Goal: Communication & Community: Share content

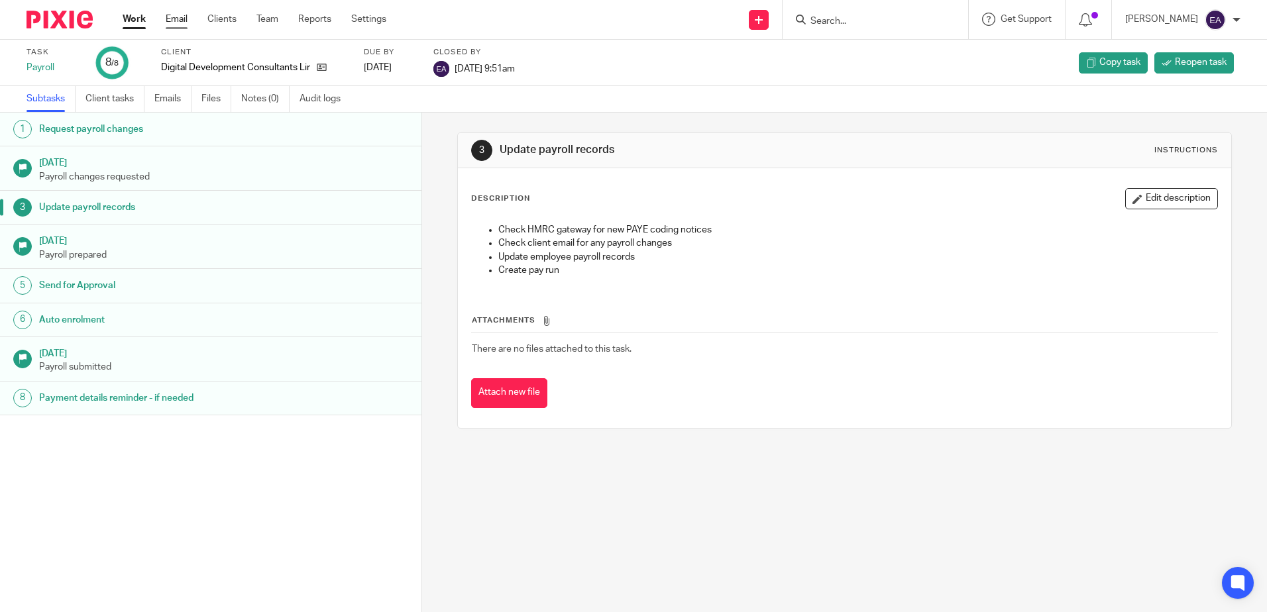
click at [184, 23] on link "Email" at bounding box center [177, 19] width 22 height 13
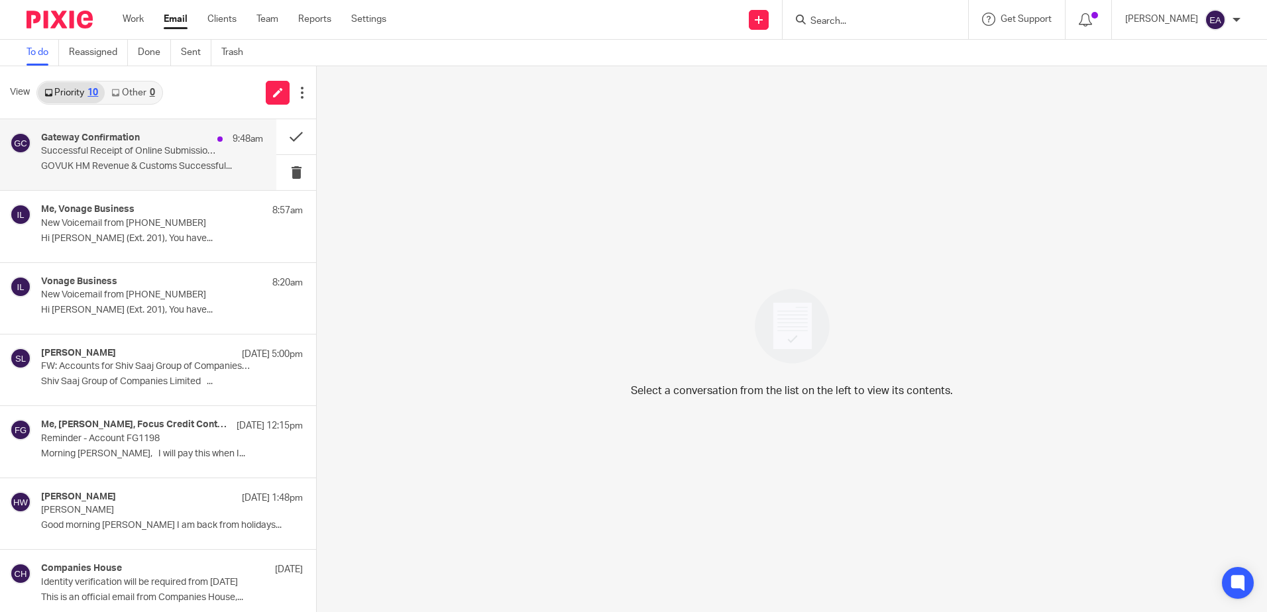
click at [139, 153] on p "Successful Receipt of Online Submission for Reference 120/HE32881" at bounding box center [130, 151] width 178 height 11
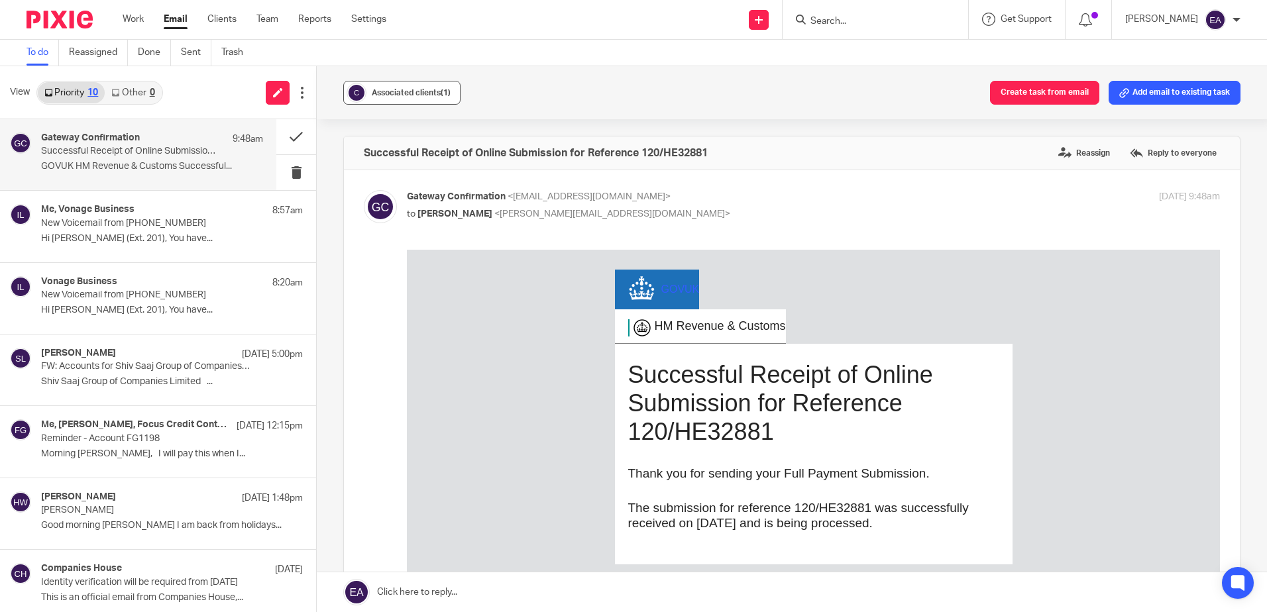
click at [408, 93] on span "Associated clients (1)" at bounding box center [411, 93] width 79 height 8
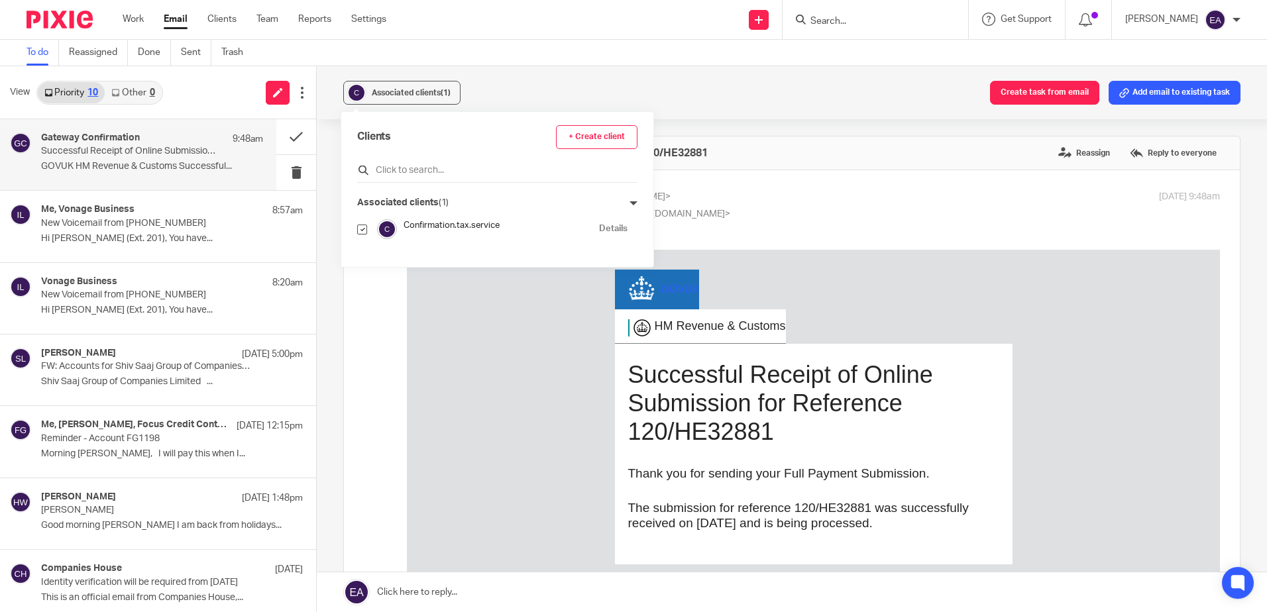
click at [399, 167] on input "text" at bounding box center [497, 170] width 280 height 13
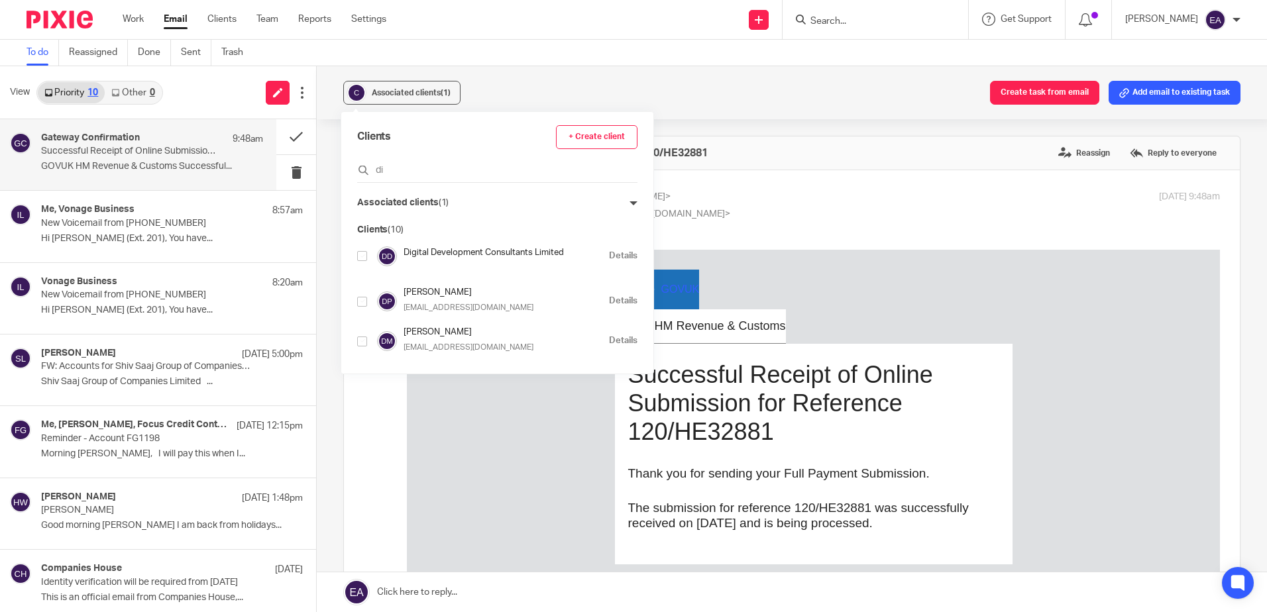
type input "di"
click at [362, 256] on input "checkbox" at bounding box center [362, 256] width 10 height 10
checkbox input "true"
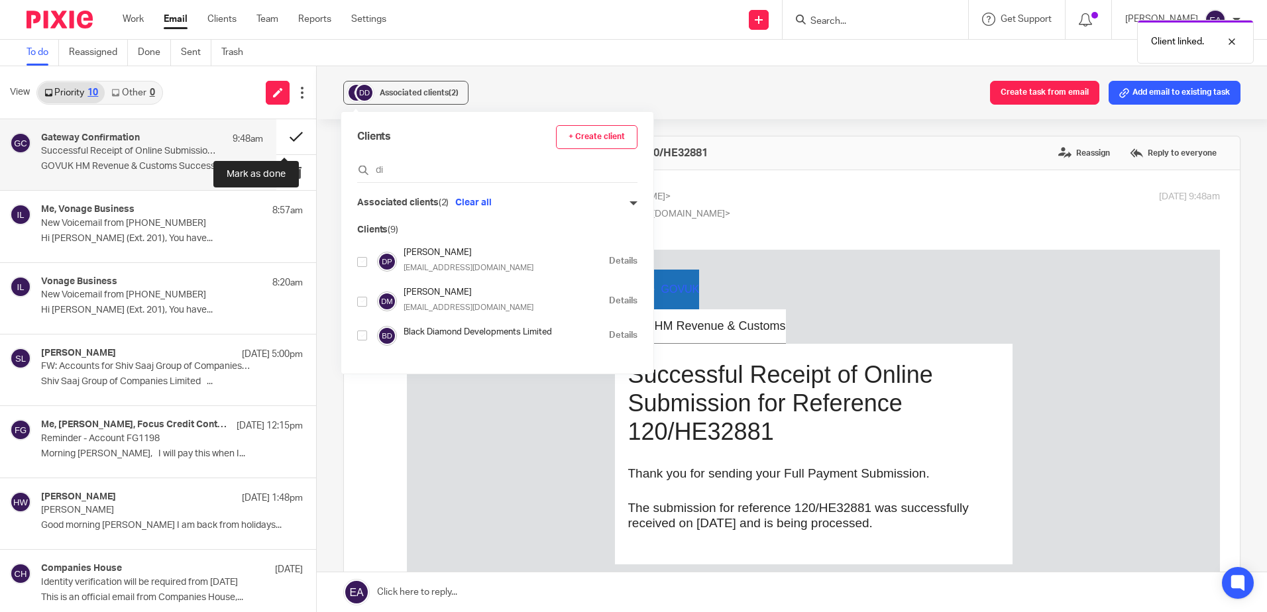
click at [284, 135] on button at bounding box center [296, 136] width 40 height 35
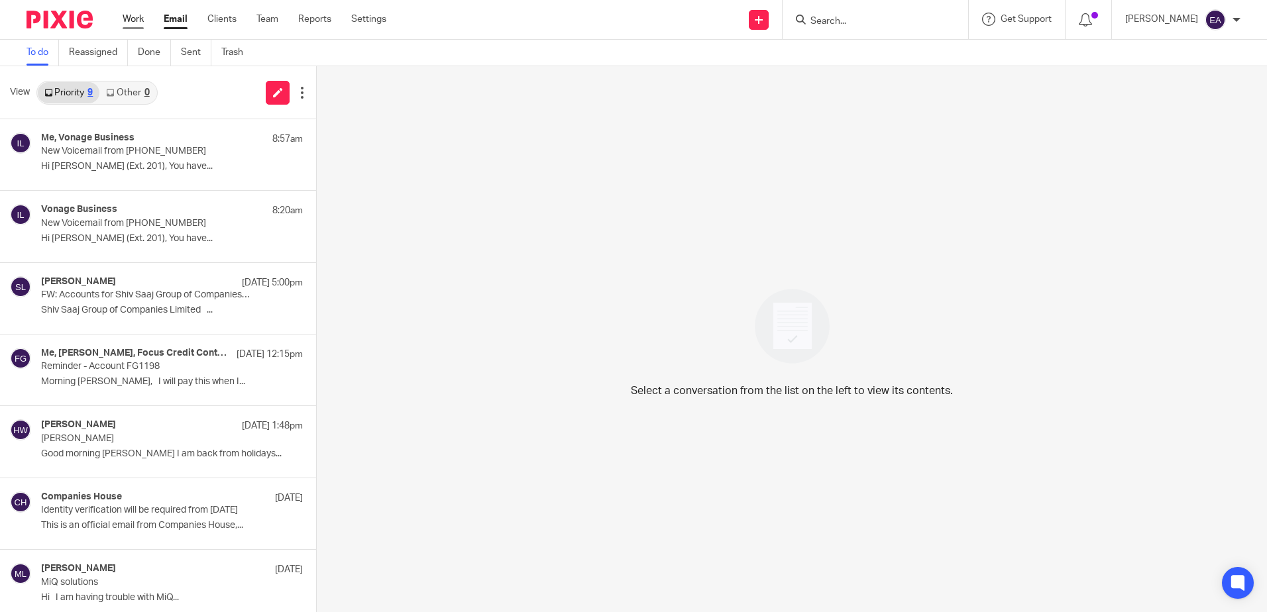
click at [136, 17] on link "Work" at bounding box center [133, 19] width 21 height 13
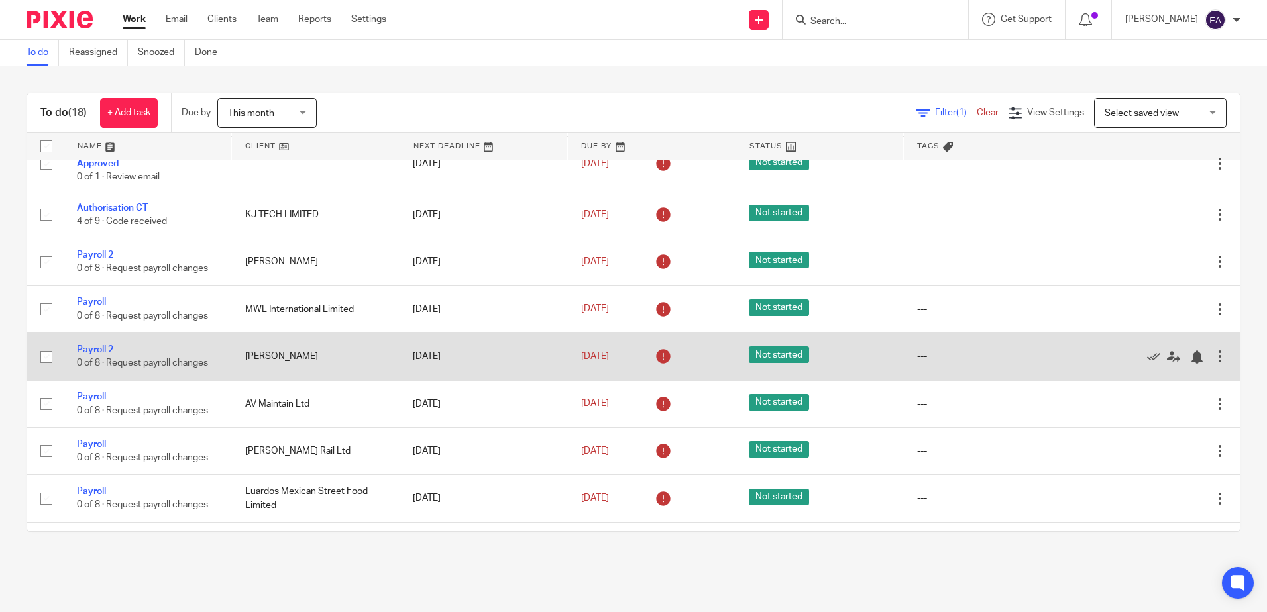
scroll to position [237, 0]
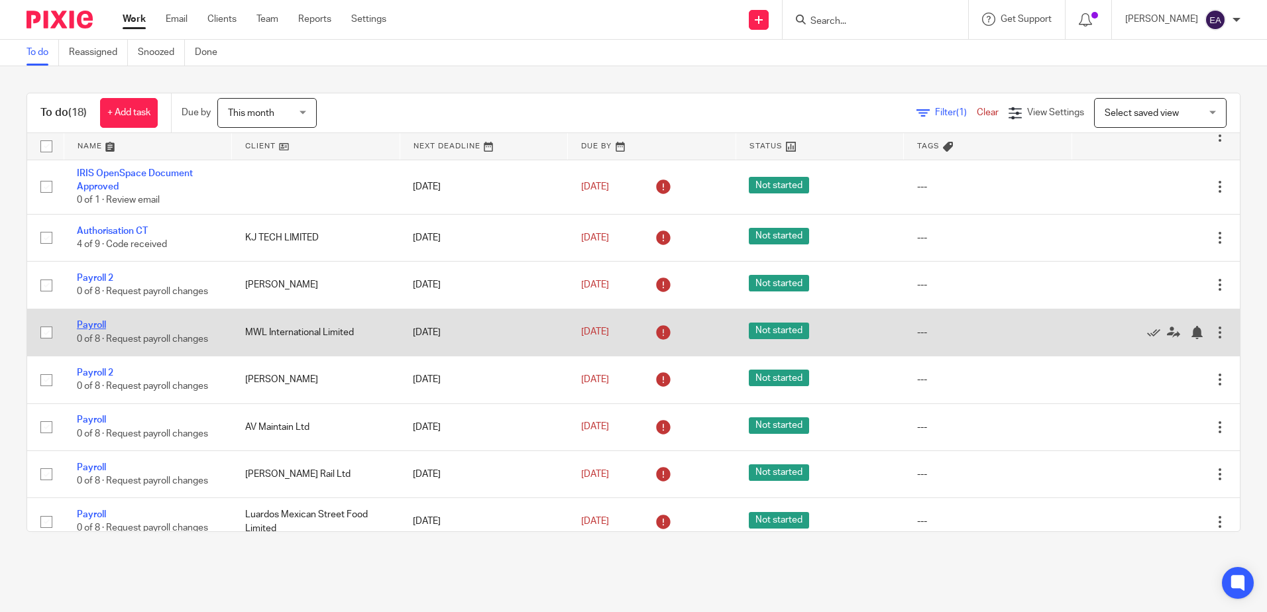
click at [84, 330] on link "Payroll" at bounding box center [91, 325] width 29 height 9
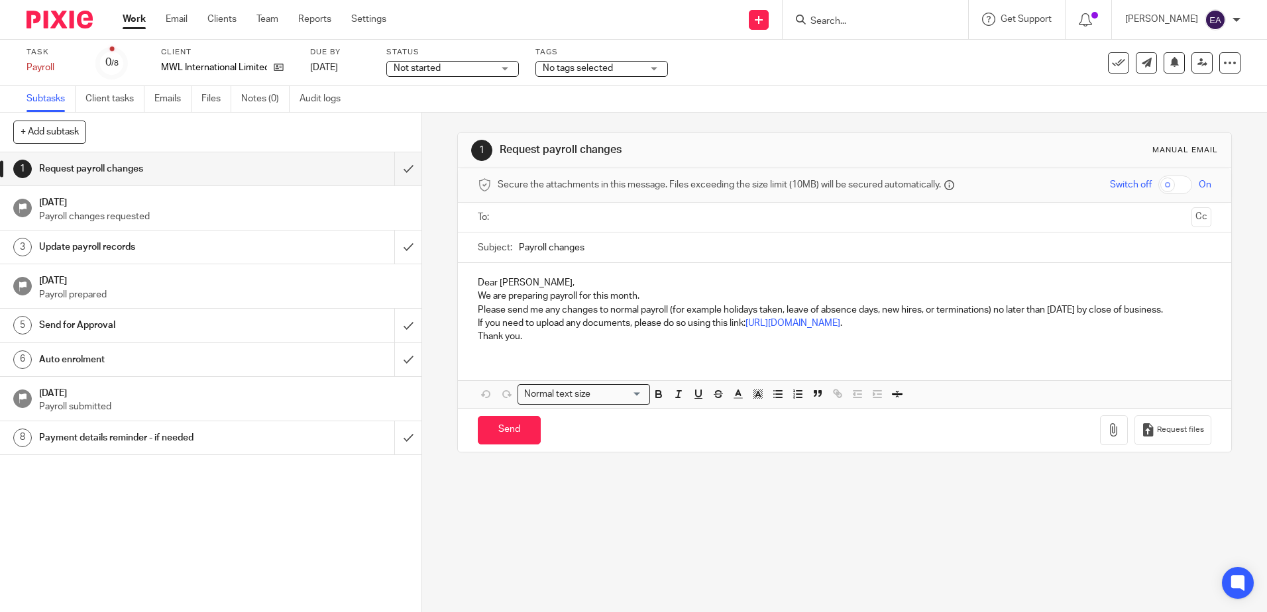
click at [519, 246] on input "Payroll changes" at bounding box center [865, 248] width 692 height 30
type input "August Payroll changes"
drag, startPoint x: 1186, startPoint y: 309, endPoint x: 468, endPoint y: 298, distance: 717.8
click at [468, 298] on div "Dear David, We are preparing payroll for this month. Please send me any changes…" at bounding box center [844, 308] width 773 height 90
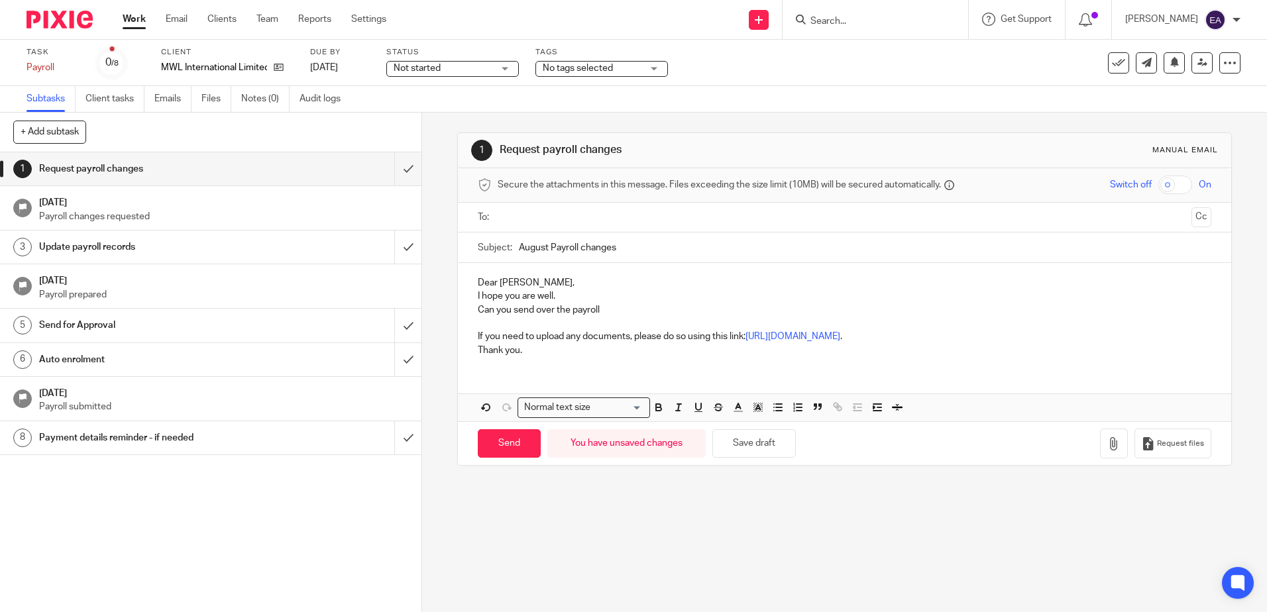
click at [566, 307] on p "Can you send over the payroll" at bounding box center [844, 310] width 733 height 13
click at [636, 306] on p "Can you send over the August payroll" at bounding box center [844, 310] width 733 height 13
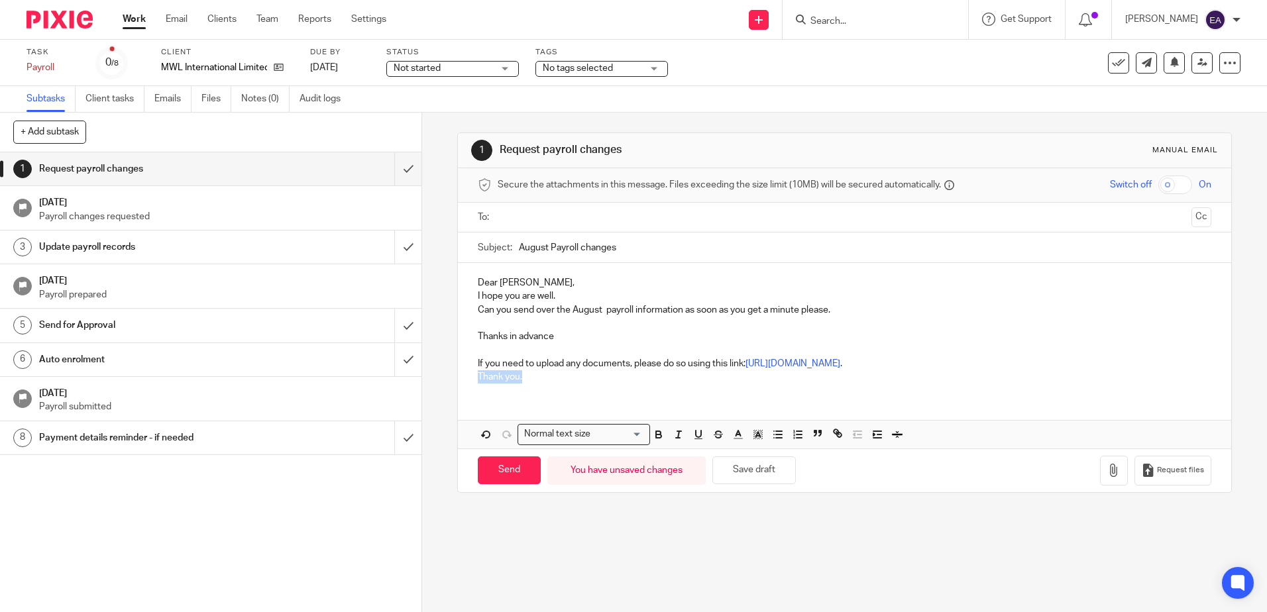
drag, startPoint x: 526, startPoint y: 375, endPoint x: 453, endPoint y: 375, distance: 72.9
click at [453, 375] on div "1 Request payroll changes Manual email Secure the attachments in this message. …" at bounding box center [844, 363] width 845 height 500
click at [502, 221] on input "text" at bounding box center [843, 217] width 683 height 15
click at [563, 299] on p "I hope you are well." at bounding box center [844, 299] width 733 height 13
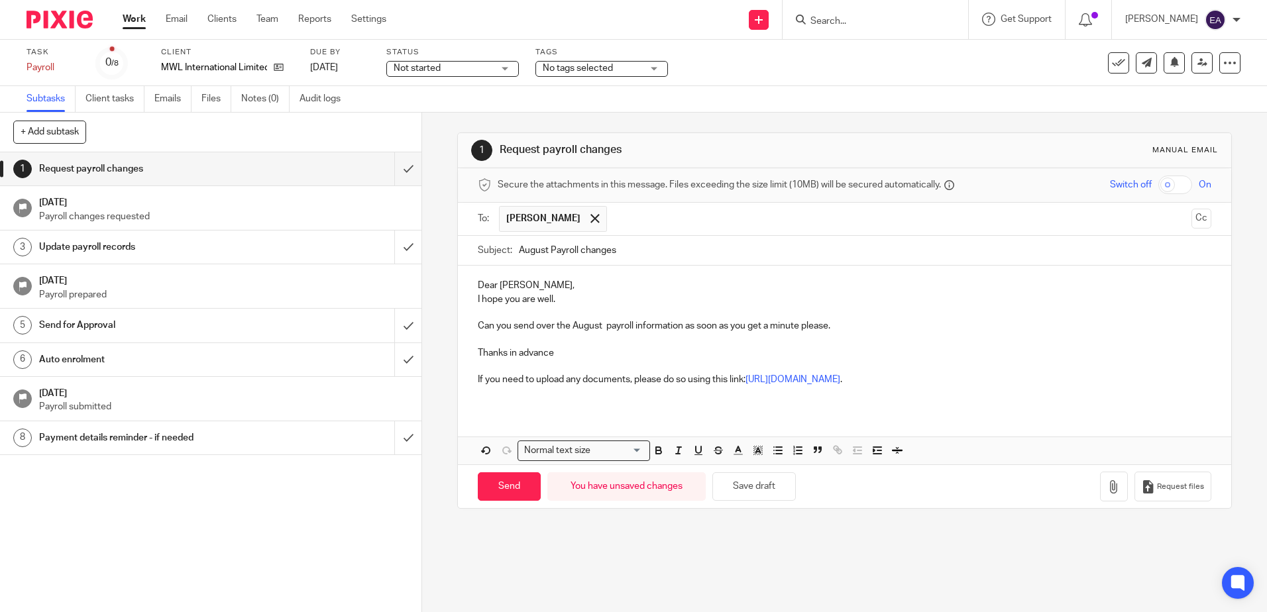
click at [541, 286] on p "Dear David," at bounding box center [844, 285] width 733 height 13
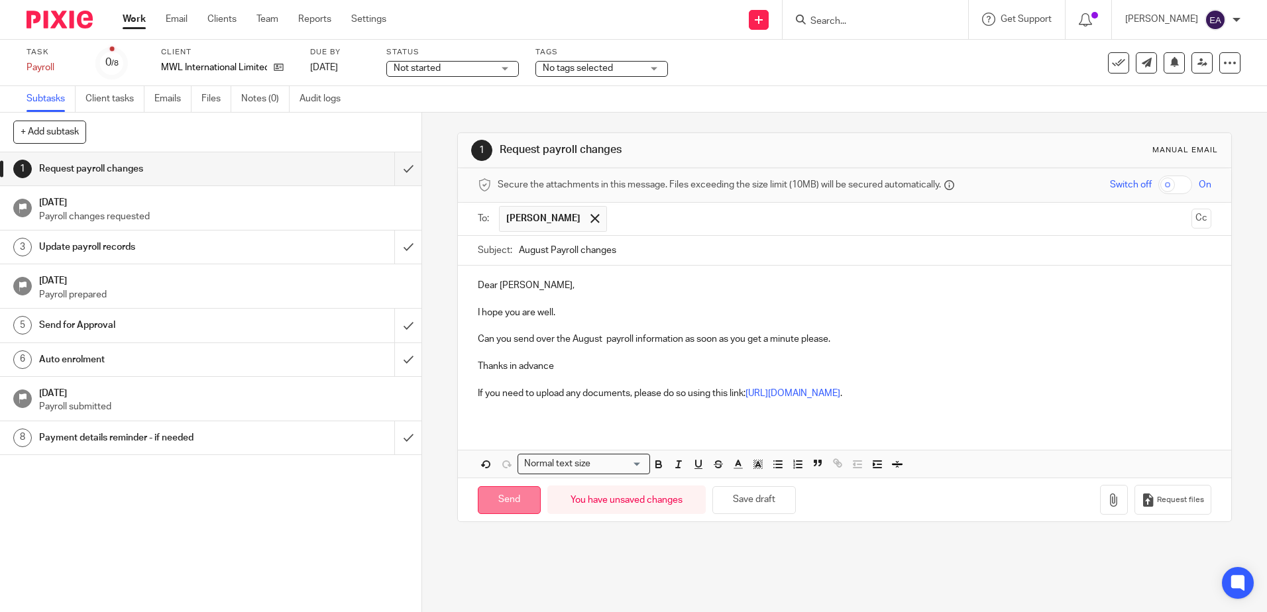
click at [520, 496] on input "Send" at bounding box center [509, 500] width 63 height 28
type input "Sent"
